Goal: Navigation & Orientation: Find specific page/section

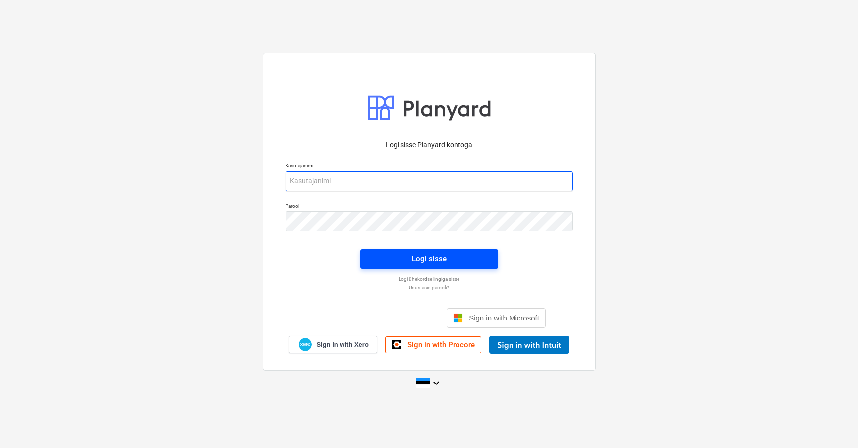
type input "[EMAIL_ADDRESS][DOMAIN_NAME]"
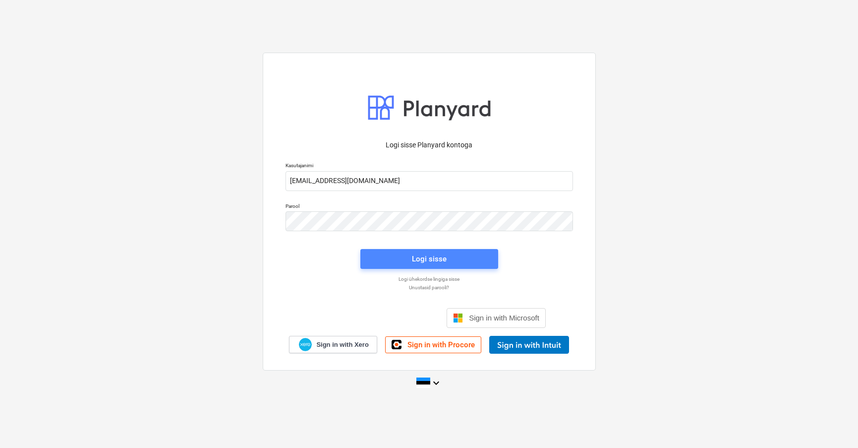
click at [393, 253] on span "Logi sisse" at bounding box center [429, 258] width 114 height 13
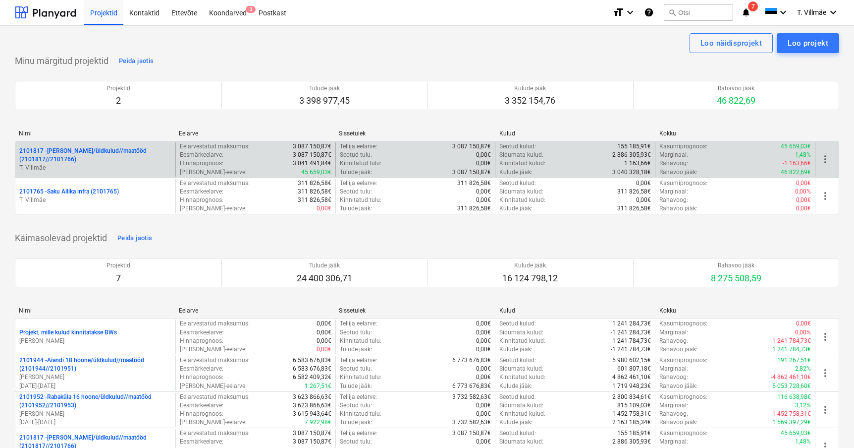
click at [62, 153] on p "2101817 - [PERSON_NAME]/üldkulud//maatööd (2101817//2101766)" at bounding box center [95, 155] width 152 height 17
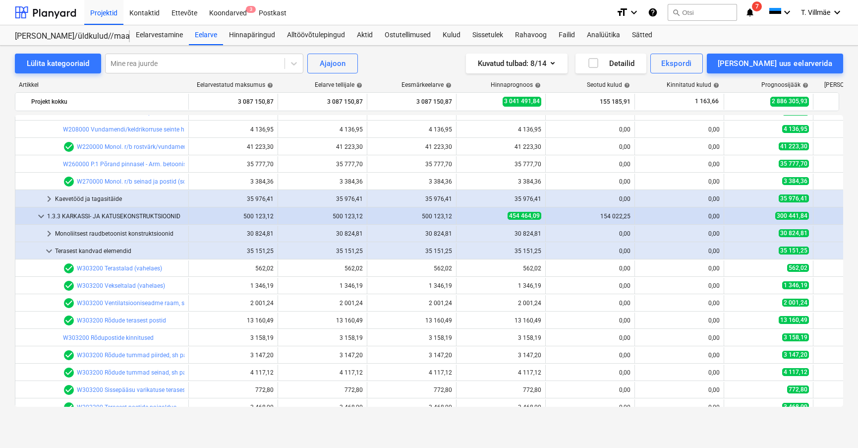
scroll to position [842, 0]
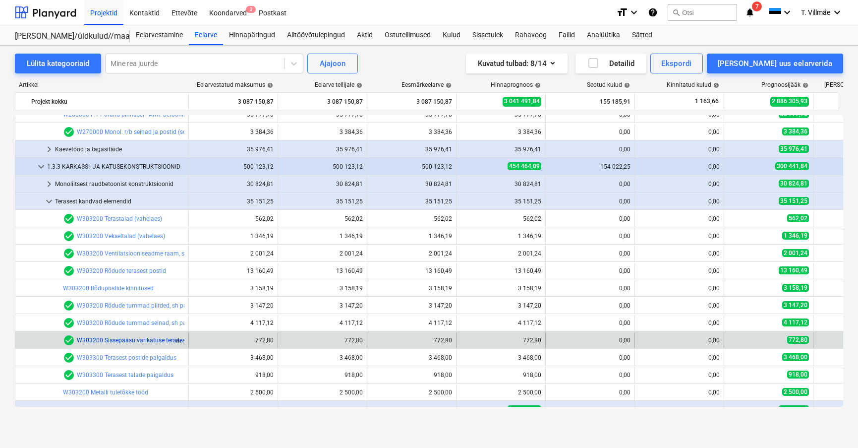
click at [117, 337] on link "W303200 Sissepääsu varikatuse terasest kandekonstruktsioon, sh paigaldus" at bounding box center [180, 340] width 206 height 7
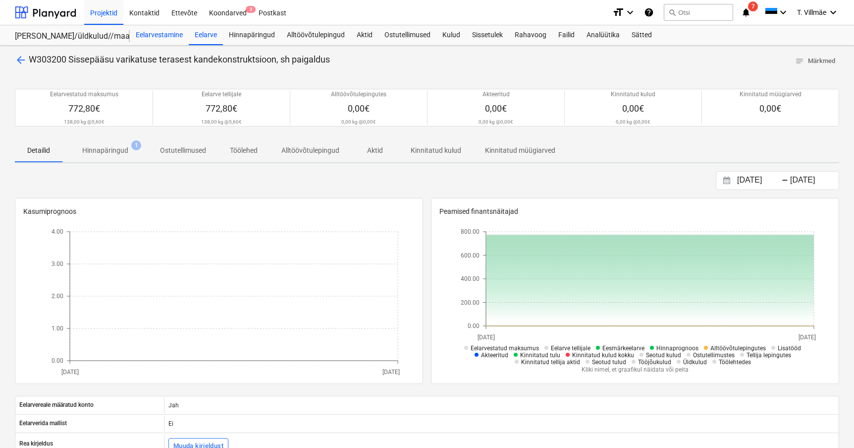
click at [169, 36] on div "Eelarvestamine" at bounding box center [159, 35] width 59 height 20
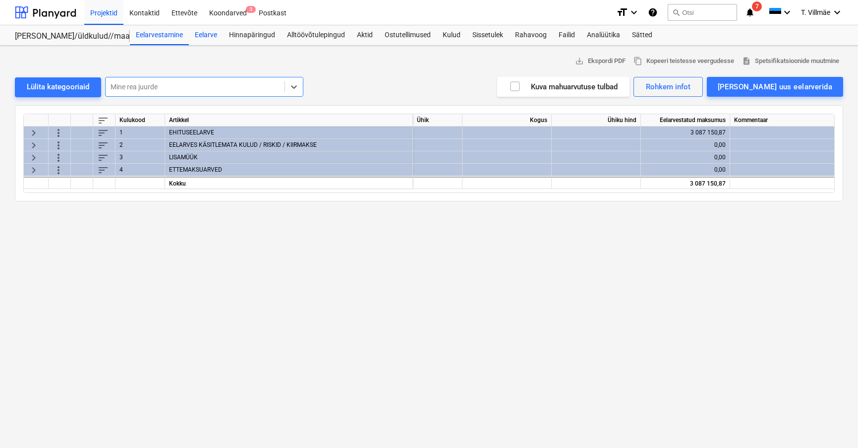
click at [219, 39] on div "Eelarve" at bounding box center [206, 35] width 34 height 20
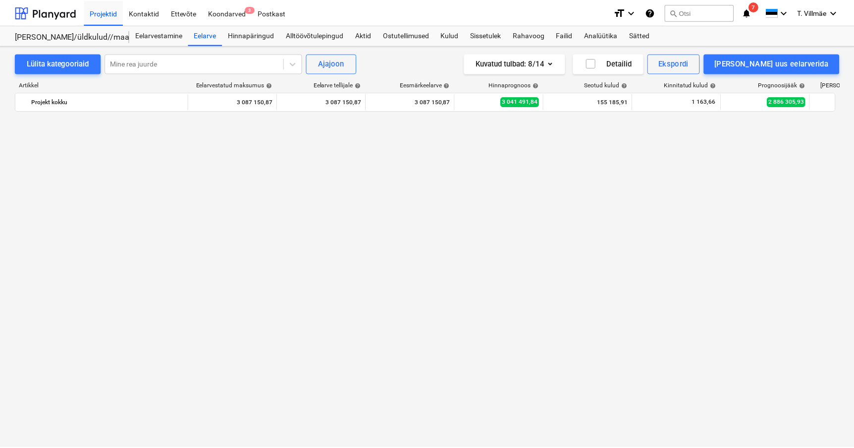
scroll to position [842, 0]
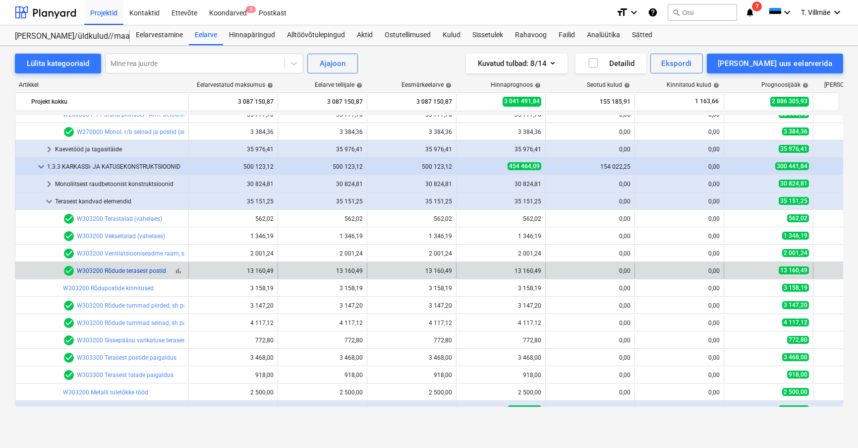
click at [146, 270] on link "W303200 Rõdude terasest postid" at bounding box center [121, 270] width 89 height 7
